Goal: Subscribe to service/newsletter

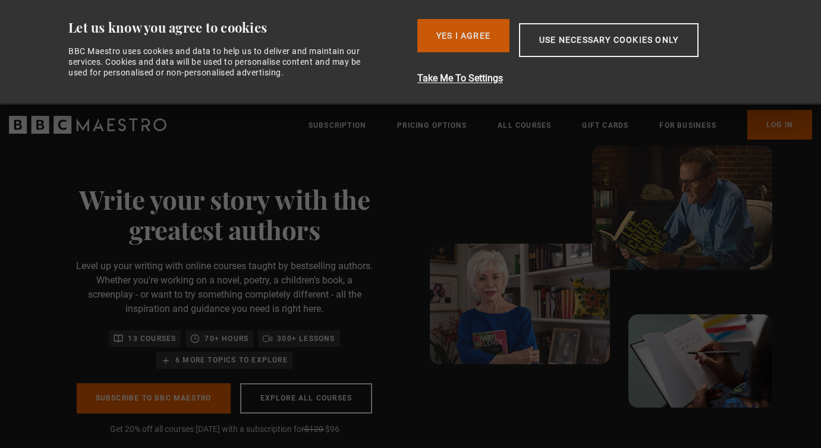
click at [473, 20] on button "Yes I Agree" at bounding box center [463, 35] width 92 height 33
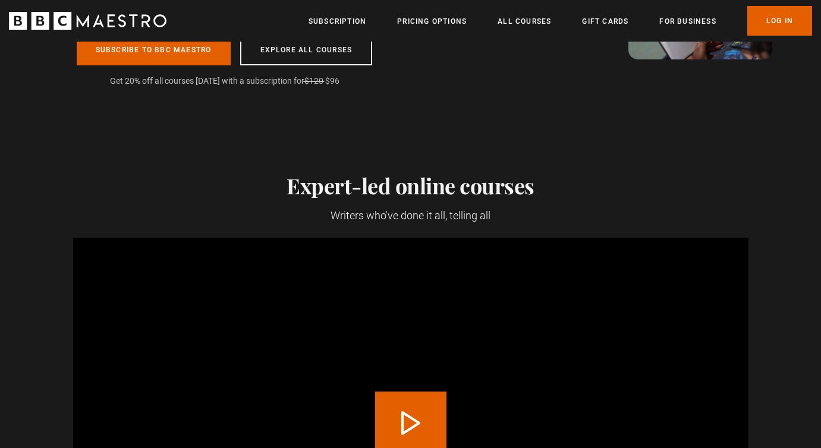
scroll to position [229, 0]
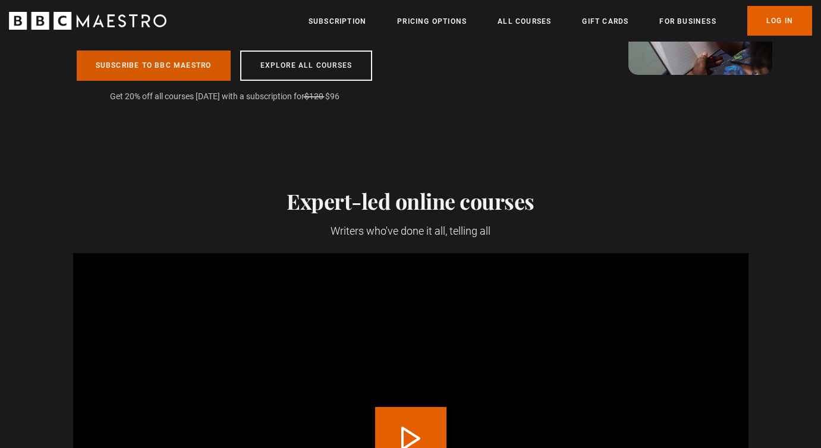
click at [142, 68] on link "Subscribe to BBC Maestro" at bounding box center [154, 66] width 154 height 30
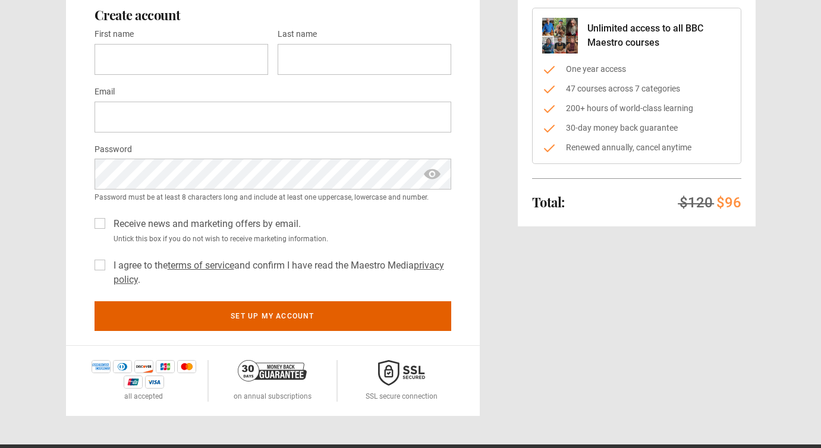
scroll to position [62, 0]
